Goal: Find specific page/section: Find specific page/section

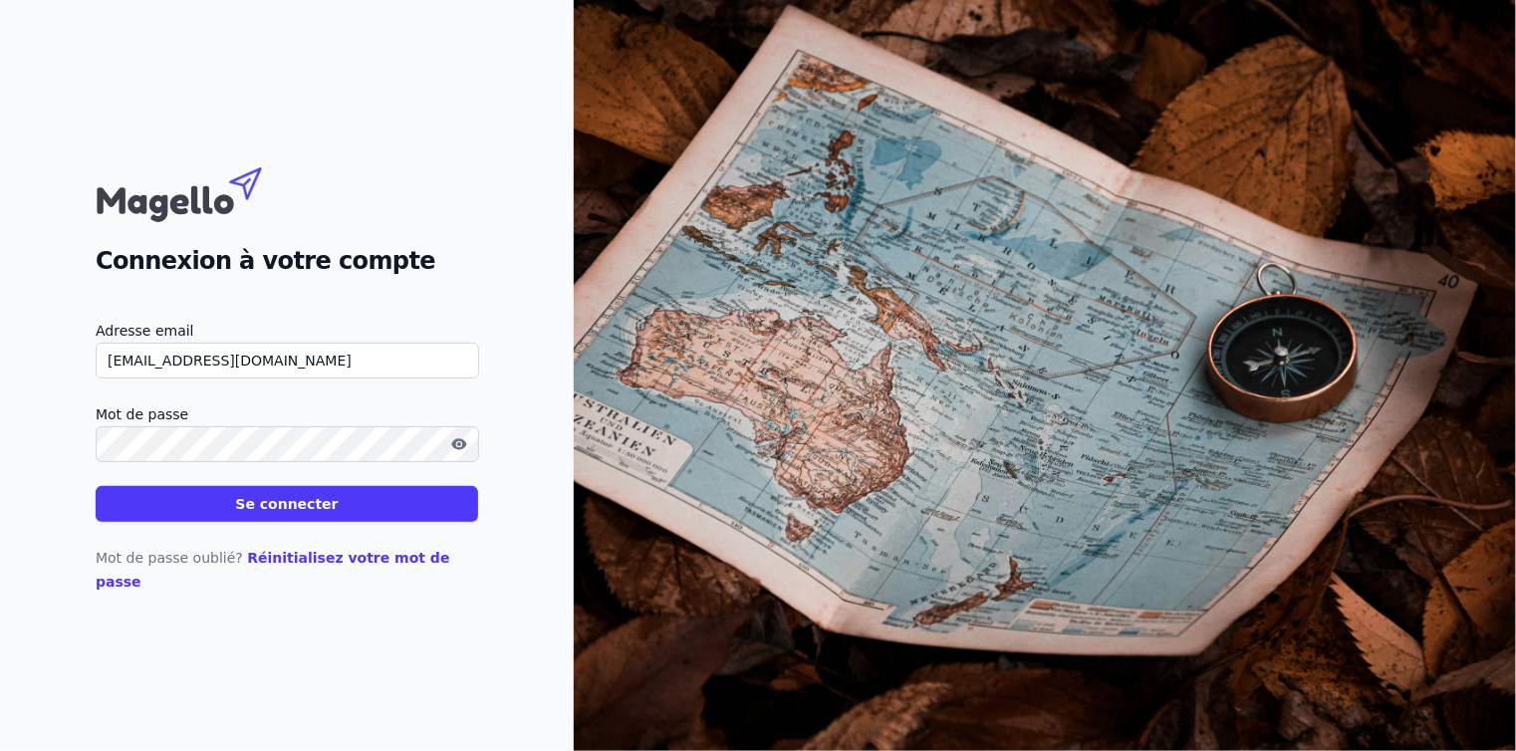
type input "info@accoges.be"
click at [302, 515] on button "Se connecter" at bounding box center [287, 504] width 382 height 36
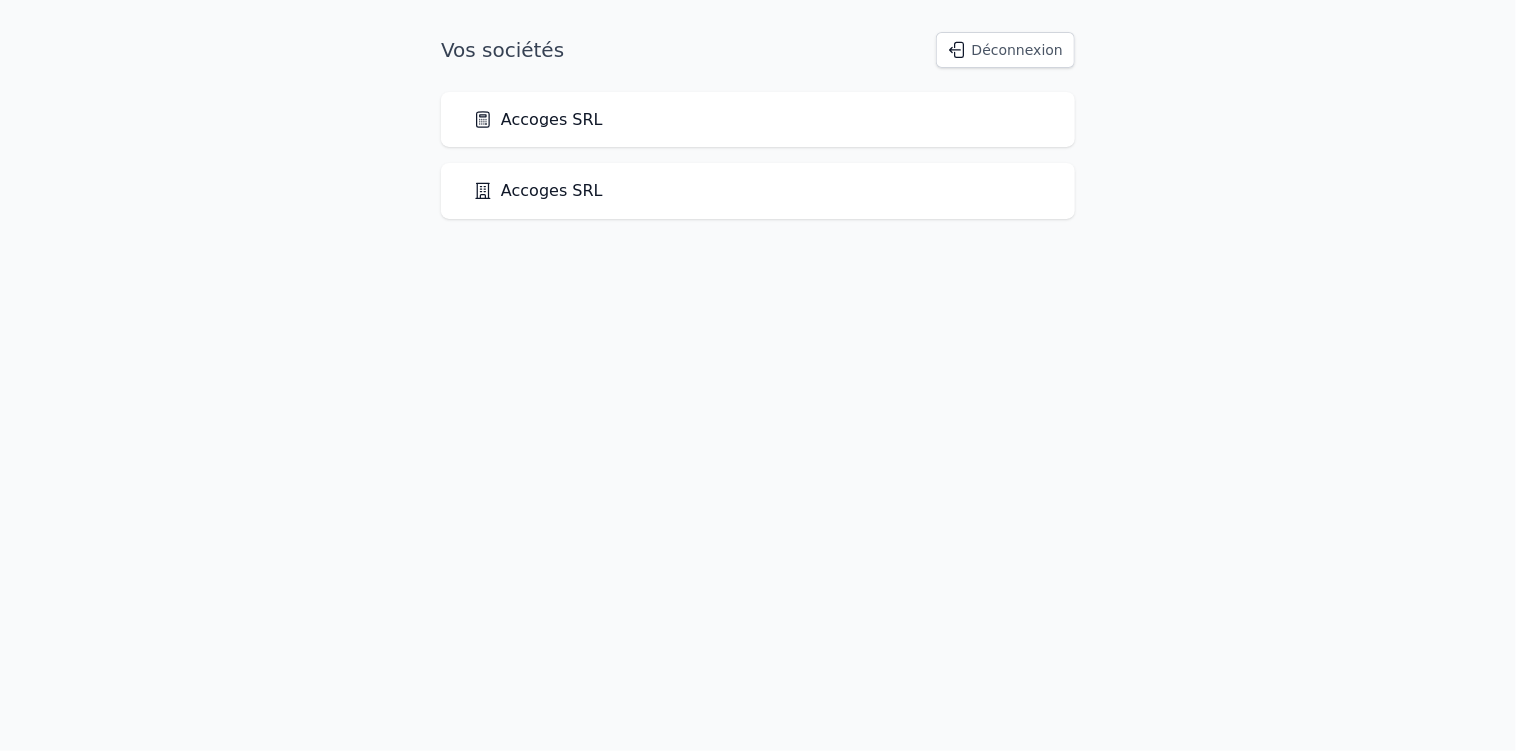
click at [555, 111] on link "Accoges SRL" at bounding box center [537, 120] width 129 height 24
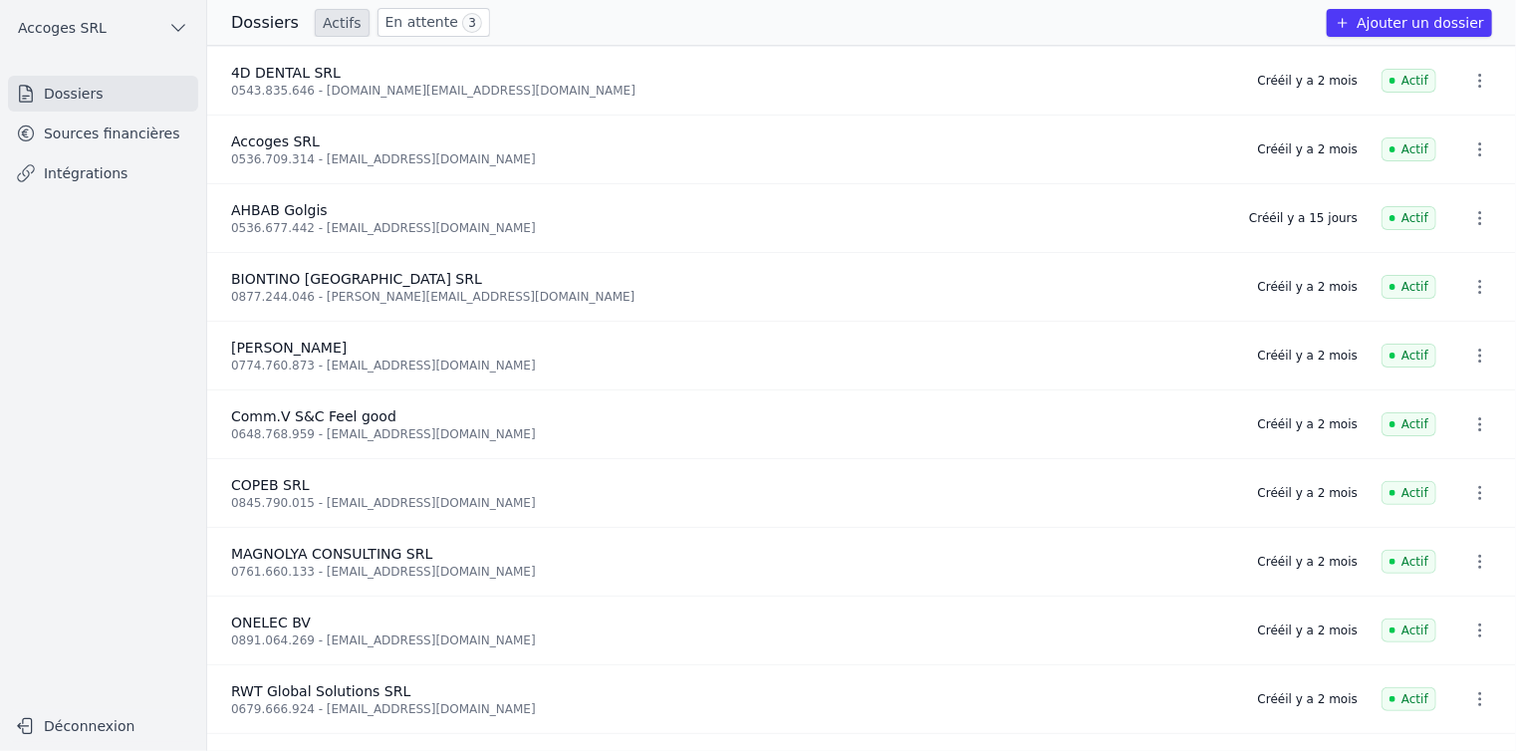
click at [112, 133] on link "Sources financières" at bounding box center [103, 134] width 190 height 36
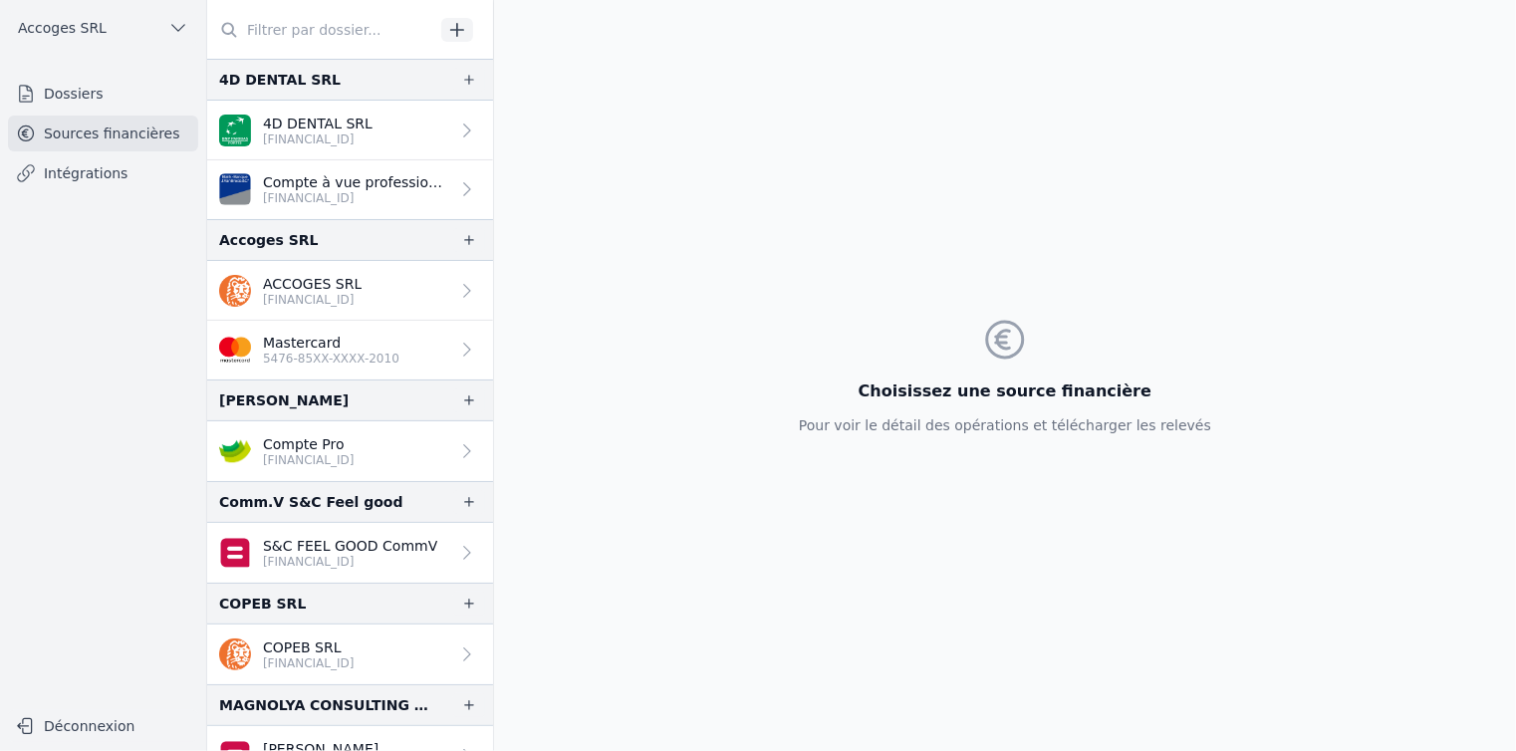
click at [326, 292] on p "BE39 3631 2205 3019" at bounding box center [312, 300] width 99 height 16
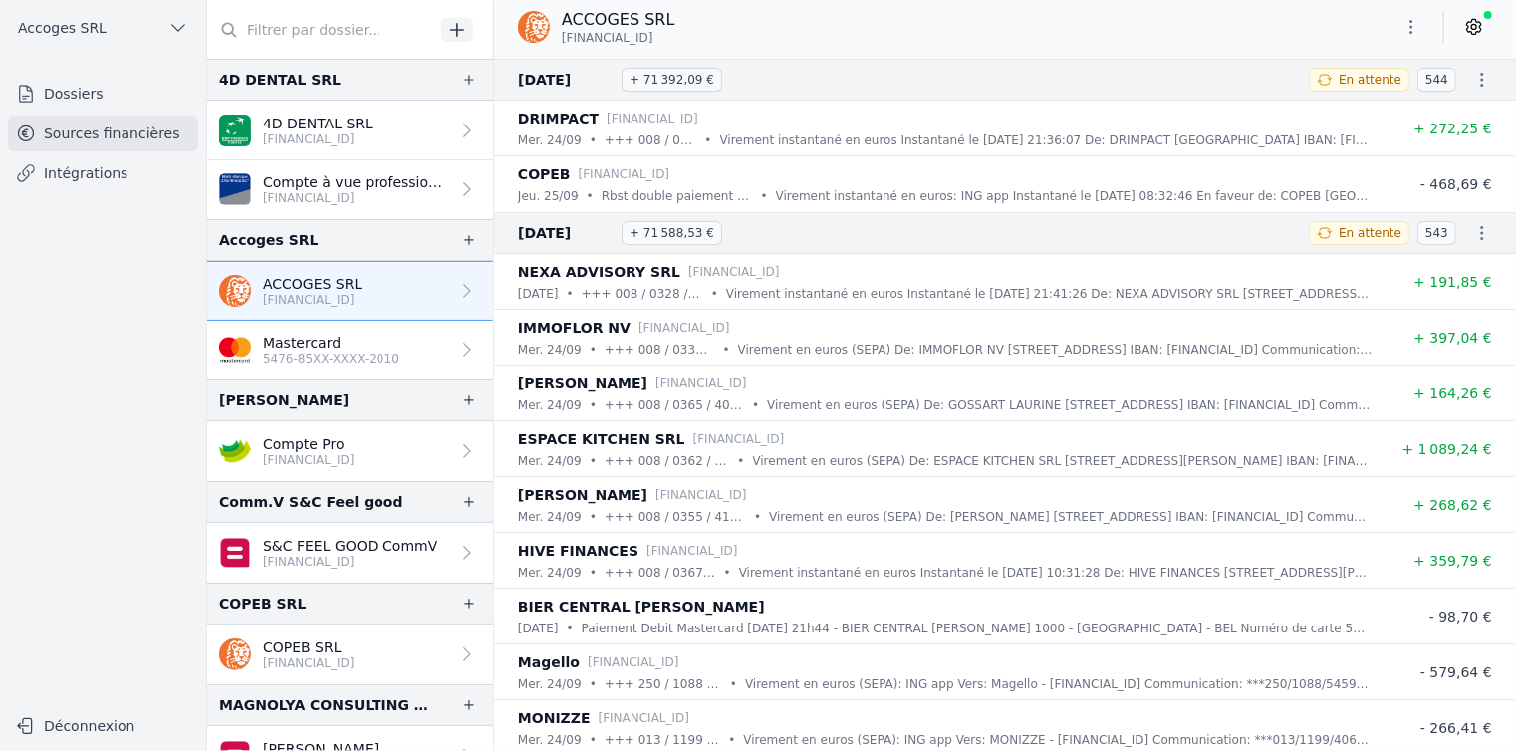
click at [56, 727] on button "Déconnexion" at bounding box center [103, 726] width 190 height 32
